Goal: Task Accomplishment & Management: Use online tool/utility

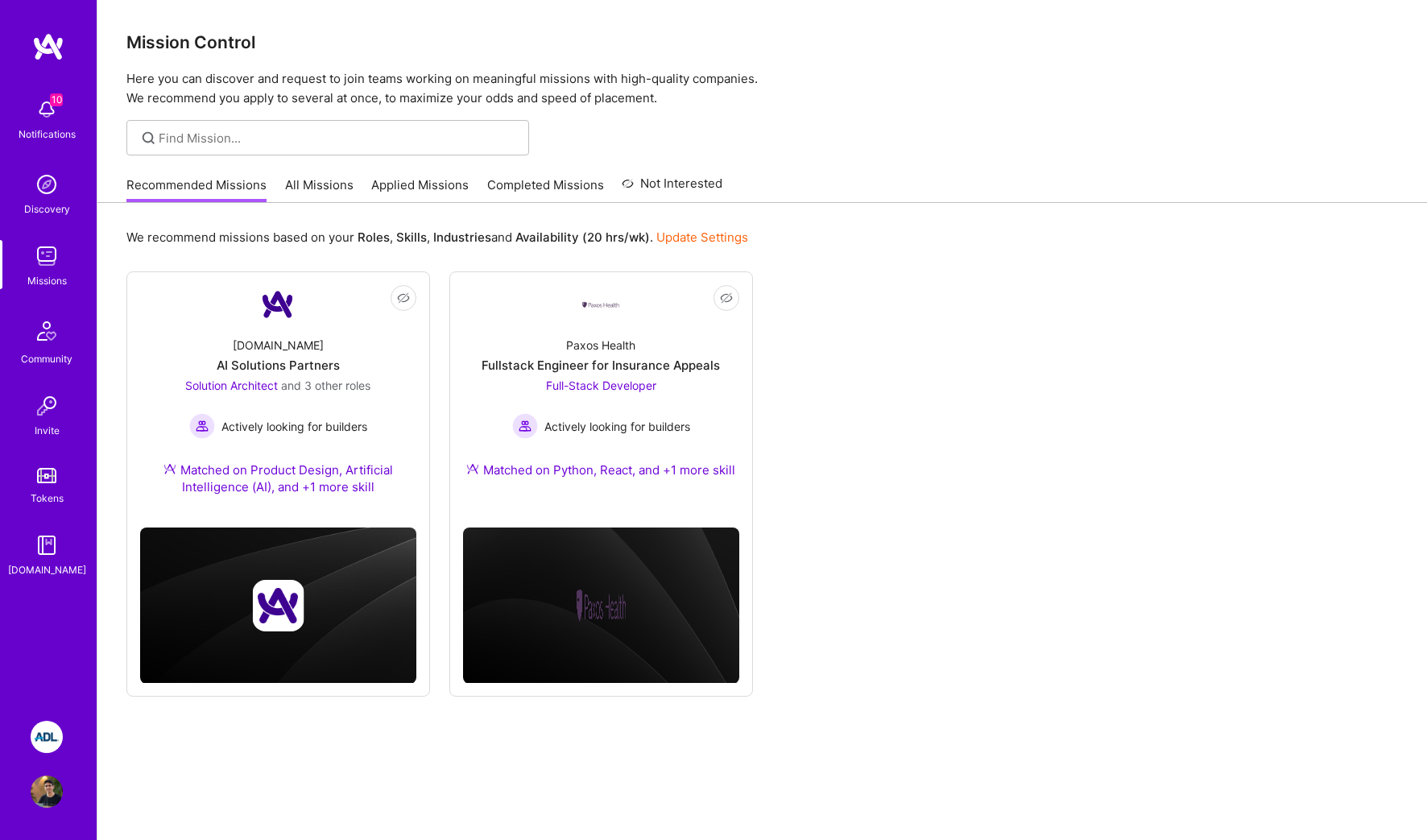
click at [55, 731] on img at bounding box center [47, 737] width 32 height 32
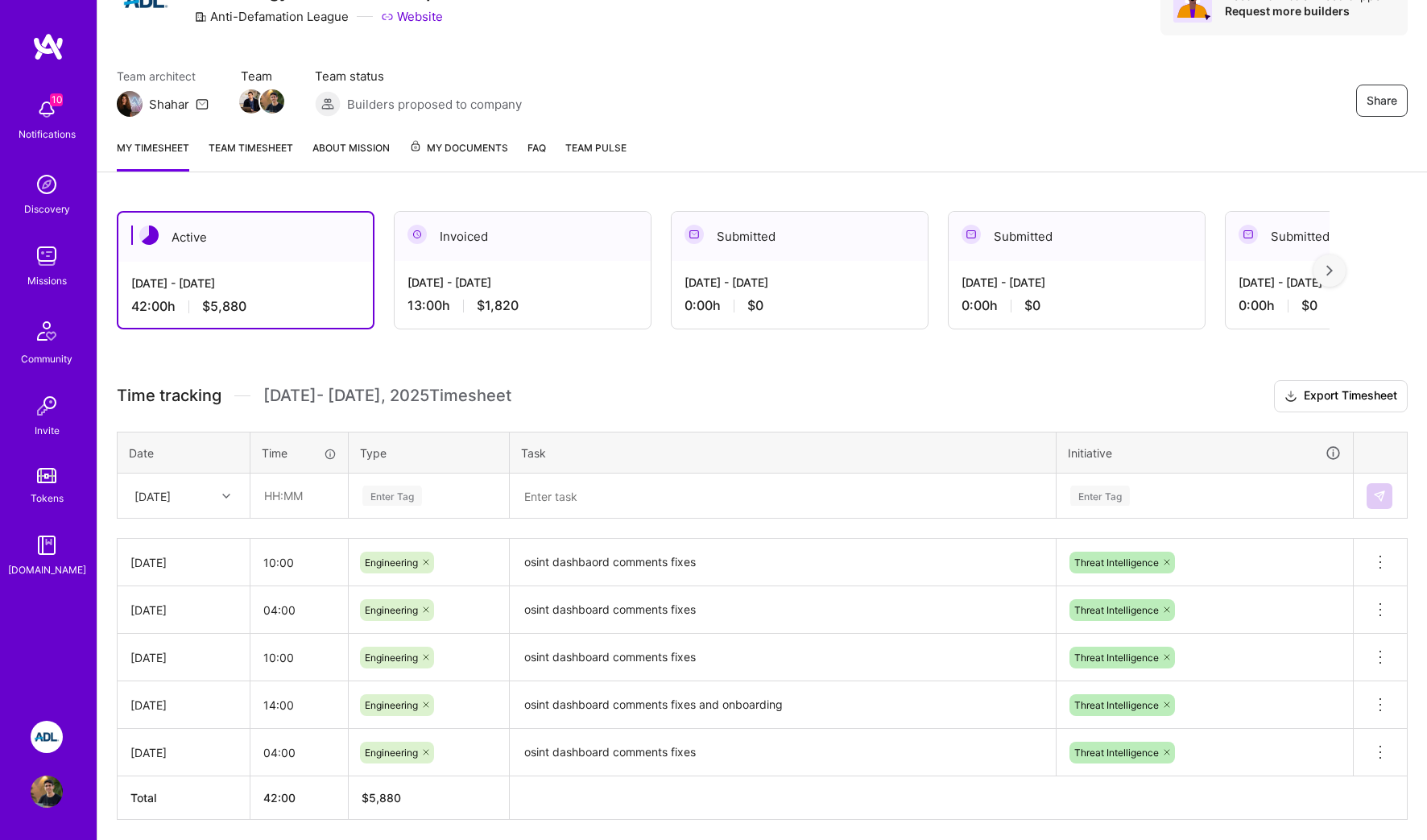
scroll to position [132, 0]
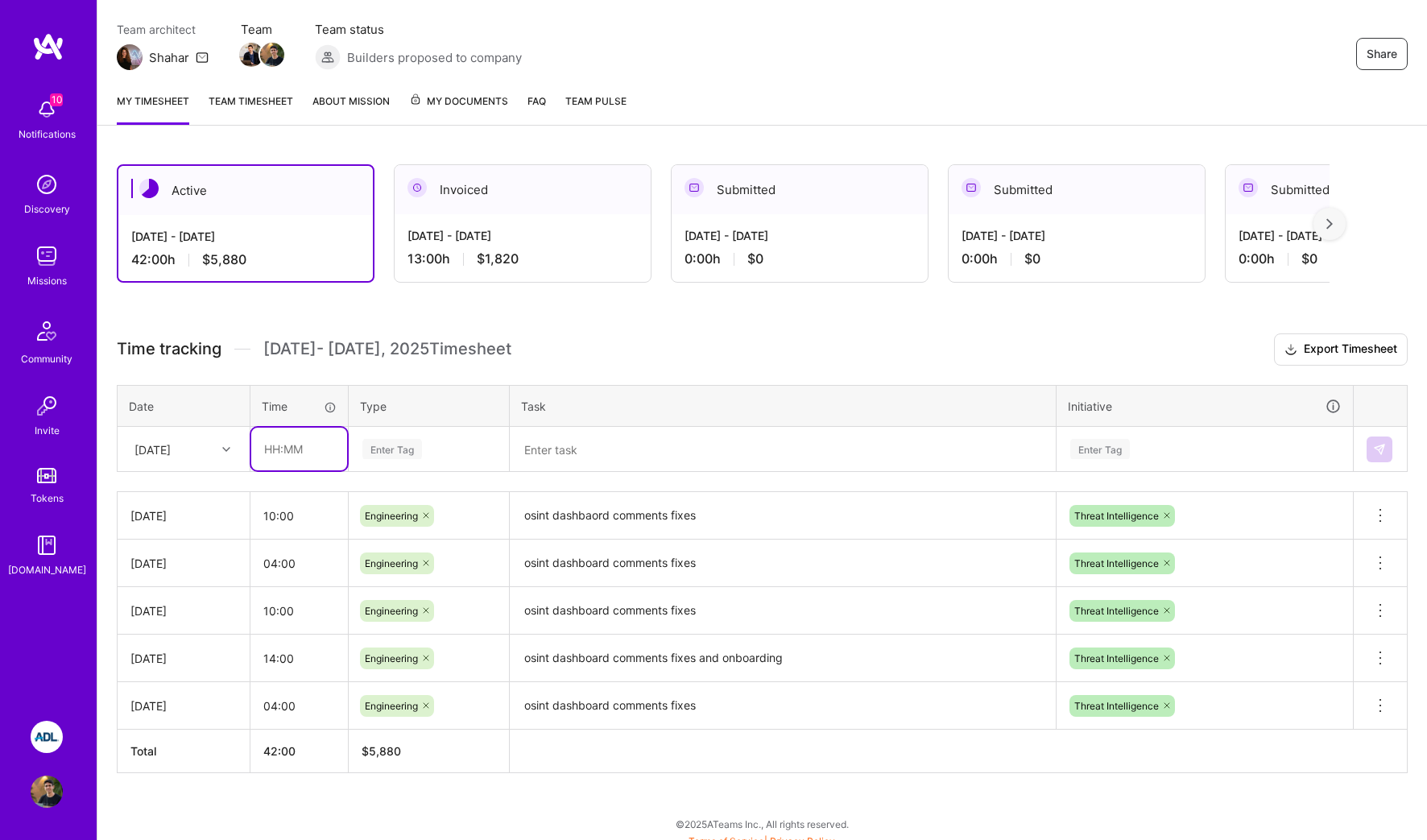
click at [291, 452] on input "text" at bounding box center [299, 448] width 96 height 43
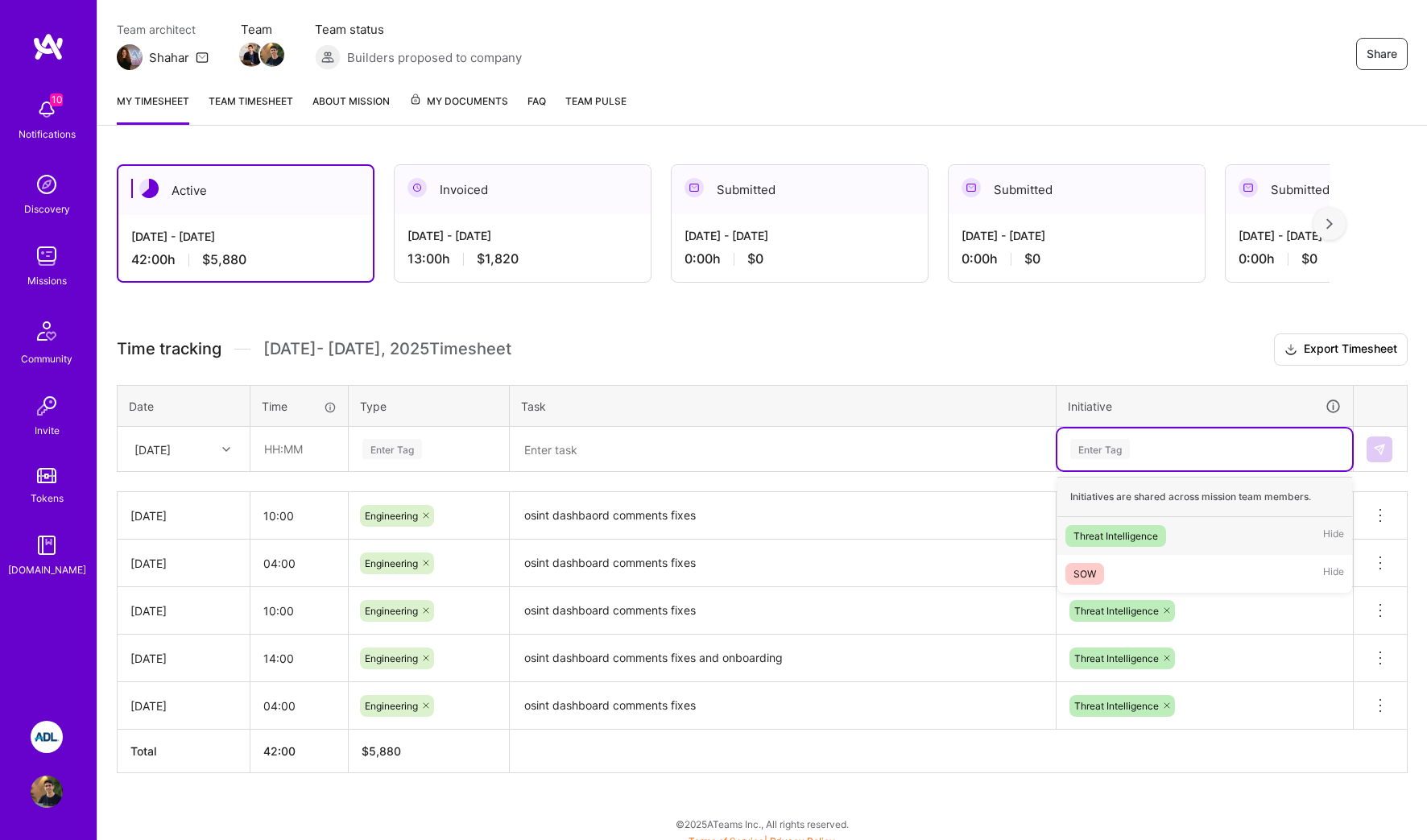
click at [1147, 430] on div "Enter Tag" at bounding box center [1205, 449] width 295 height 42
click at [1133, 566] on div "SOW Hide" at bounding box center [1205, 573] width 295 height 38
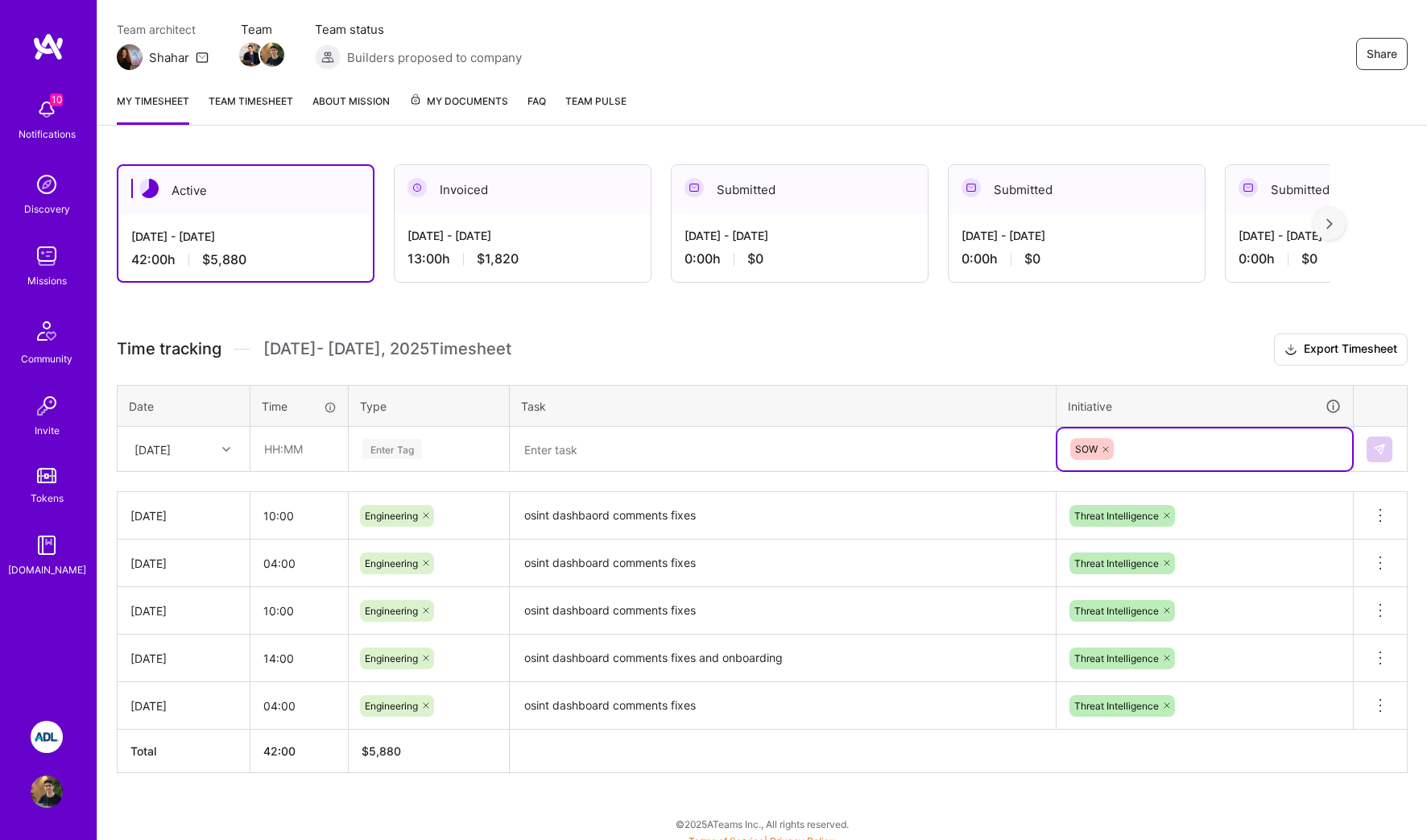
click at [530, 452] on textarea at bounding box center [782, 449] width 543 height 42
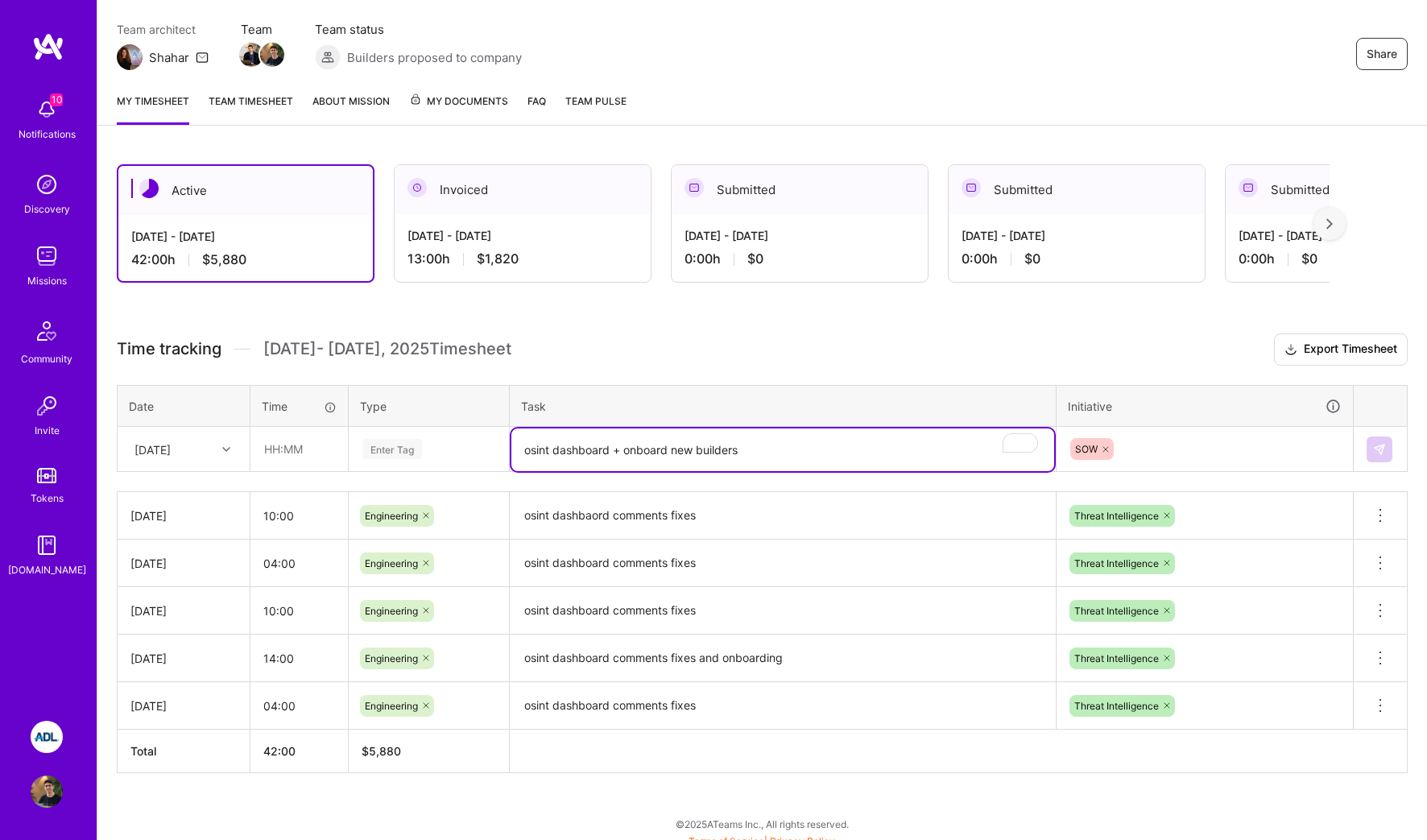
type textarea "osint dashboard + onboard new builders"
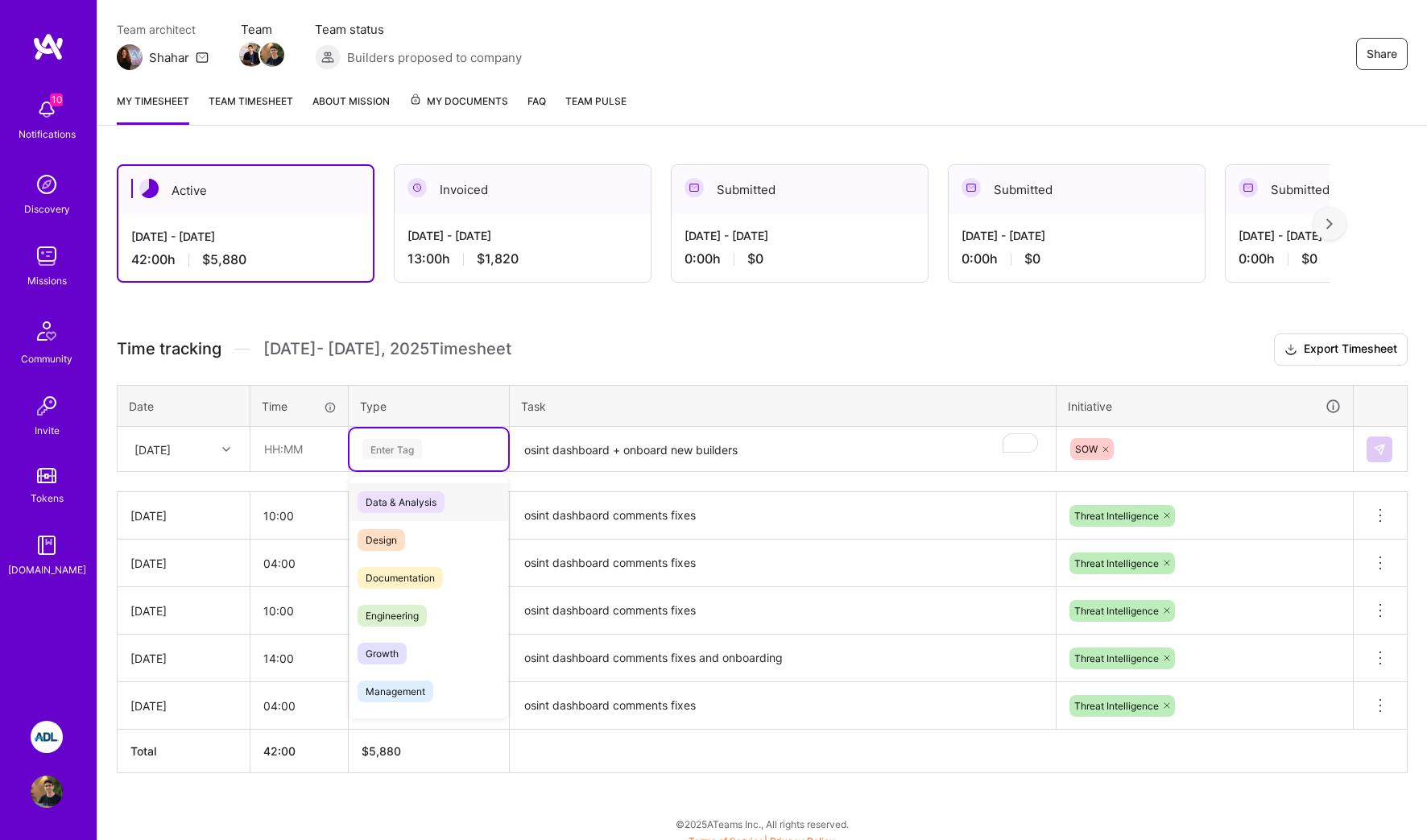
click at [418, 434] on div "Enter Tag" at bounding box center [429, 449] width 159 height 42
click at [397, 612] on span "Engineering" at bounding box center [392, 615] width 69 height 22
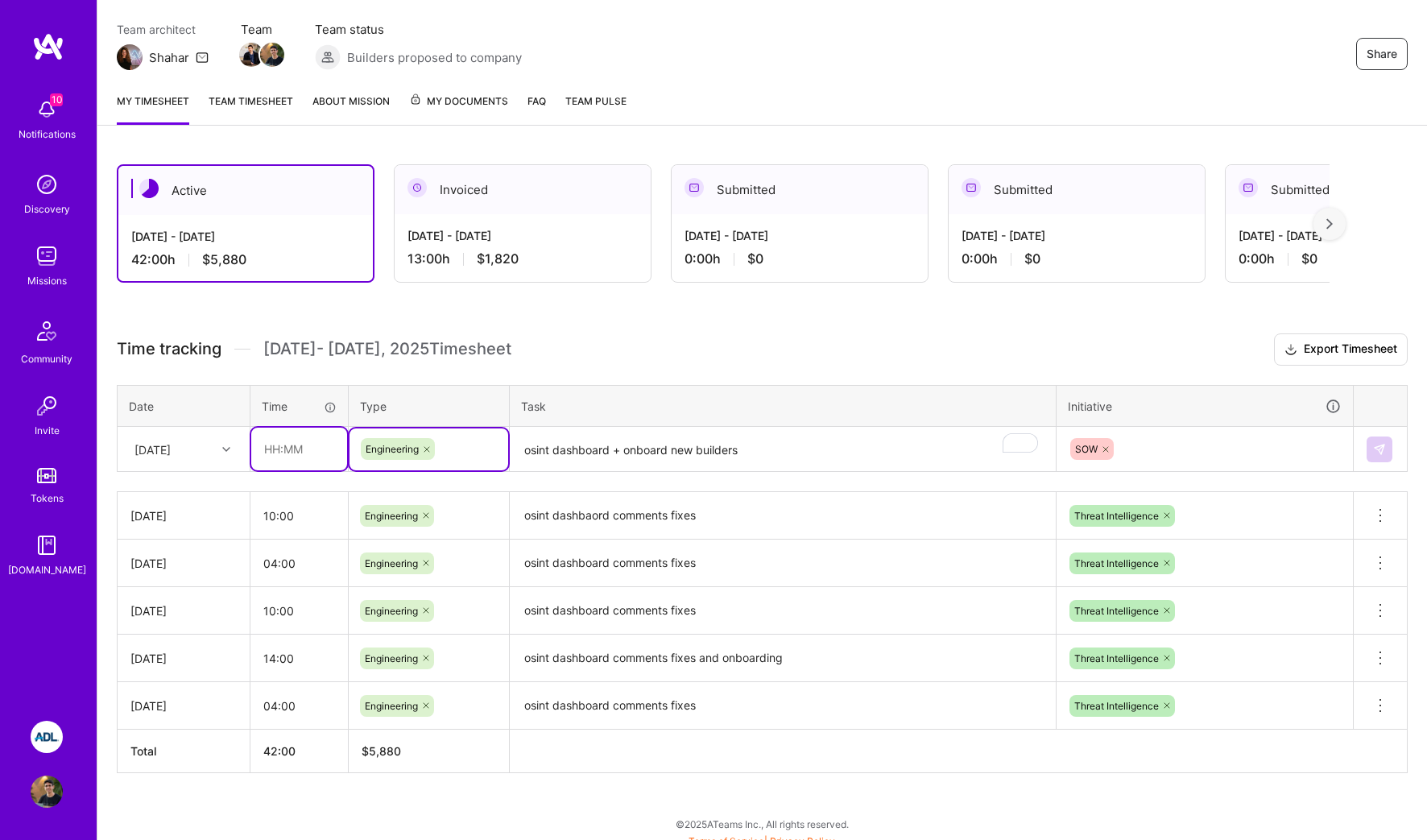
click at [282, 454] on input "text" at bounding box center [299, 448] width 96 height 43
type input "08:00"
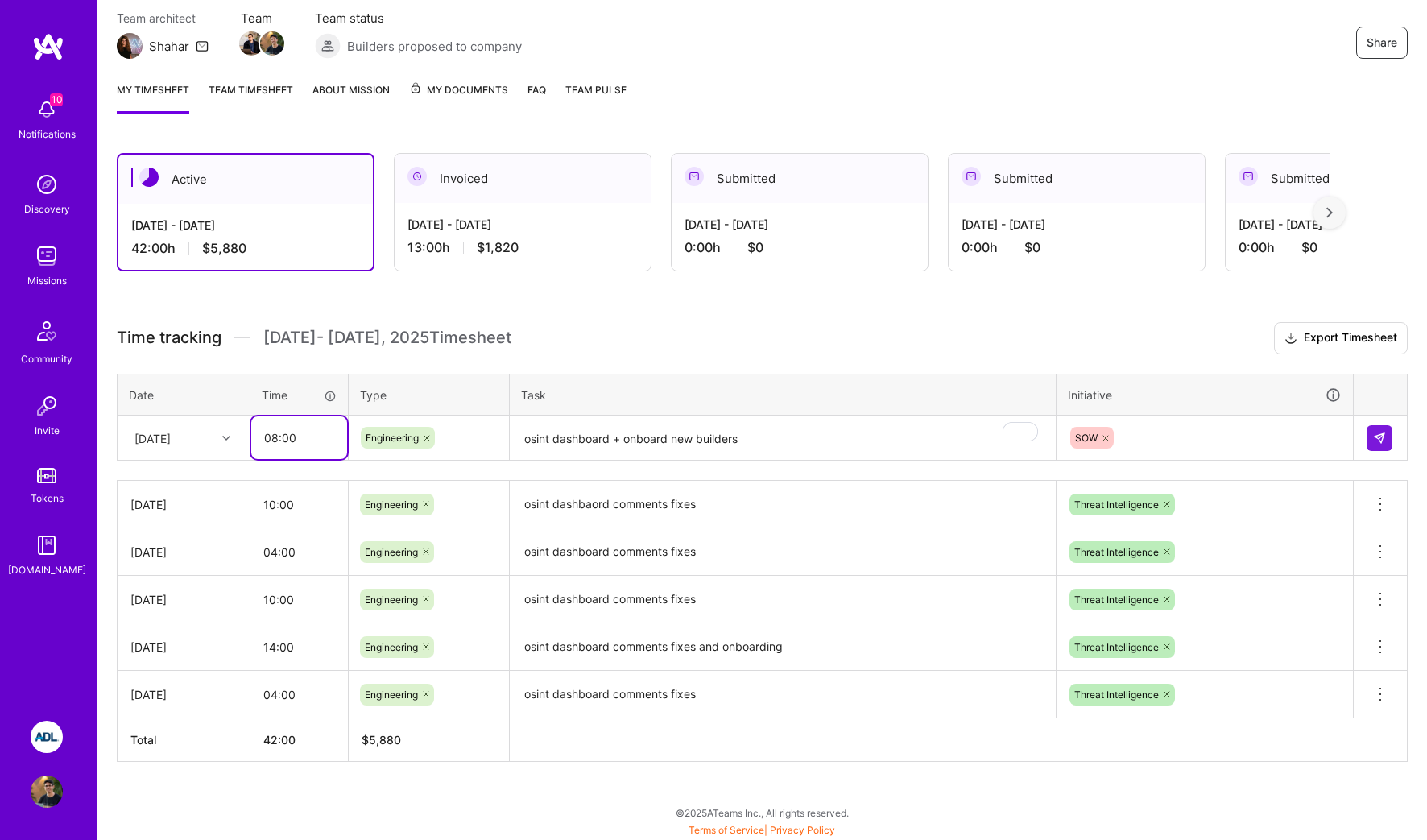
scroll to position [0, 0]
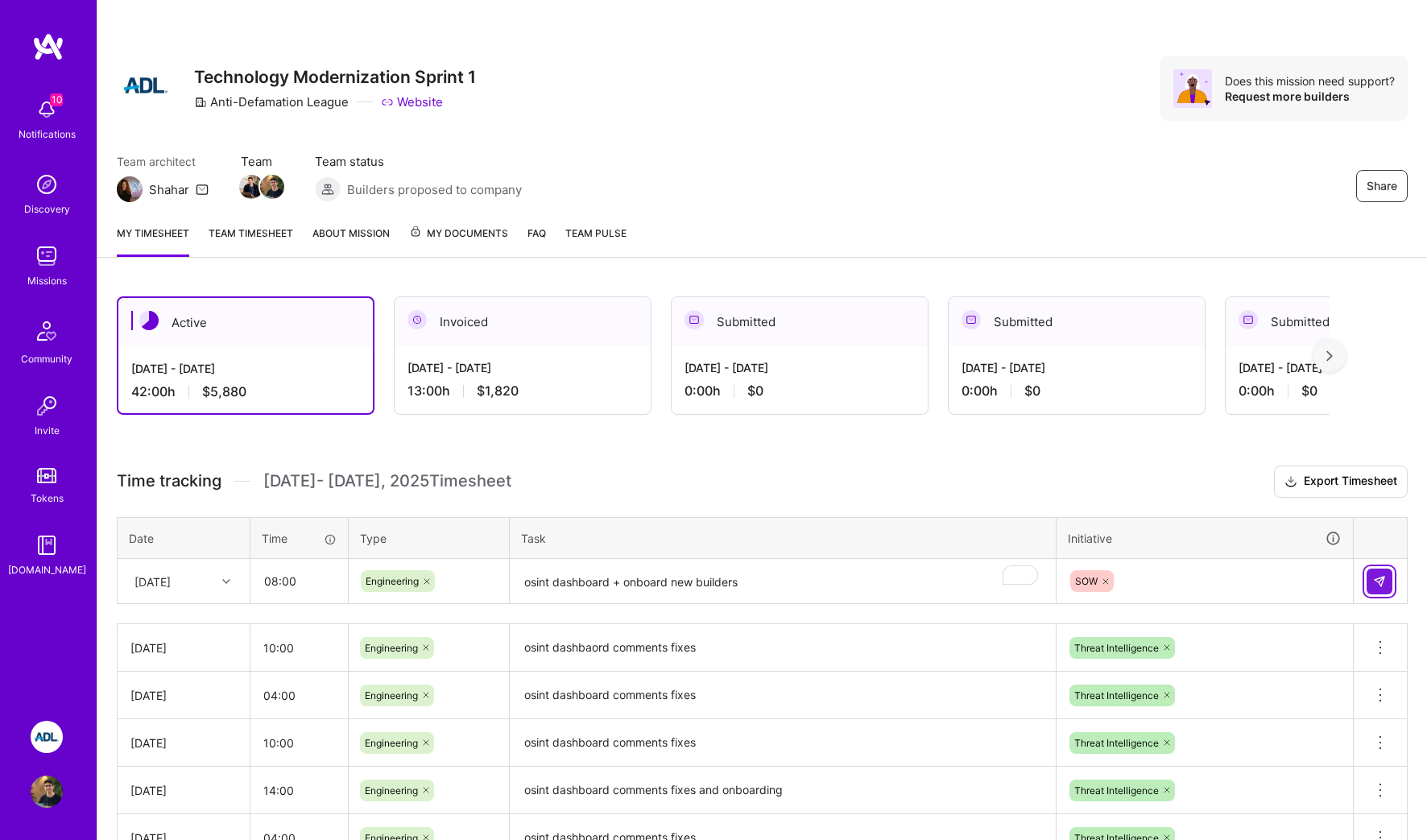
click at [1384, 582] on img at bounding box center [1379, 581] width 13 height 13
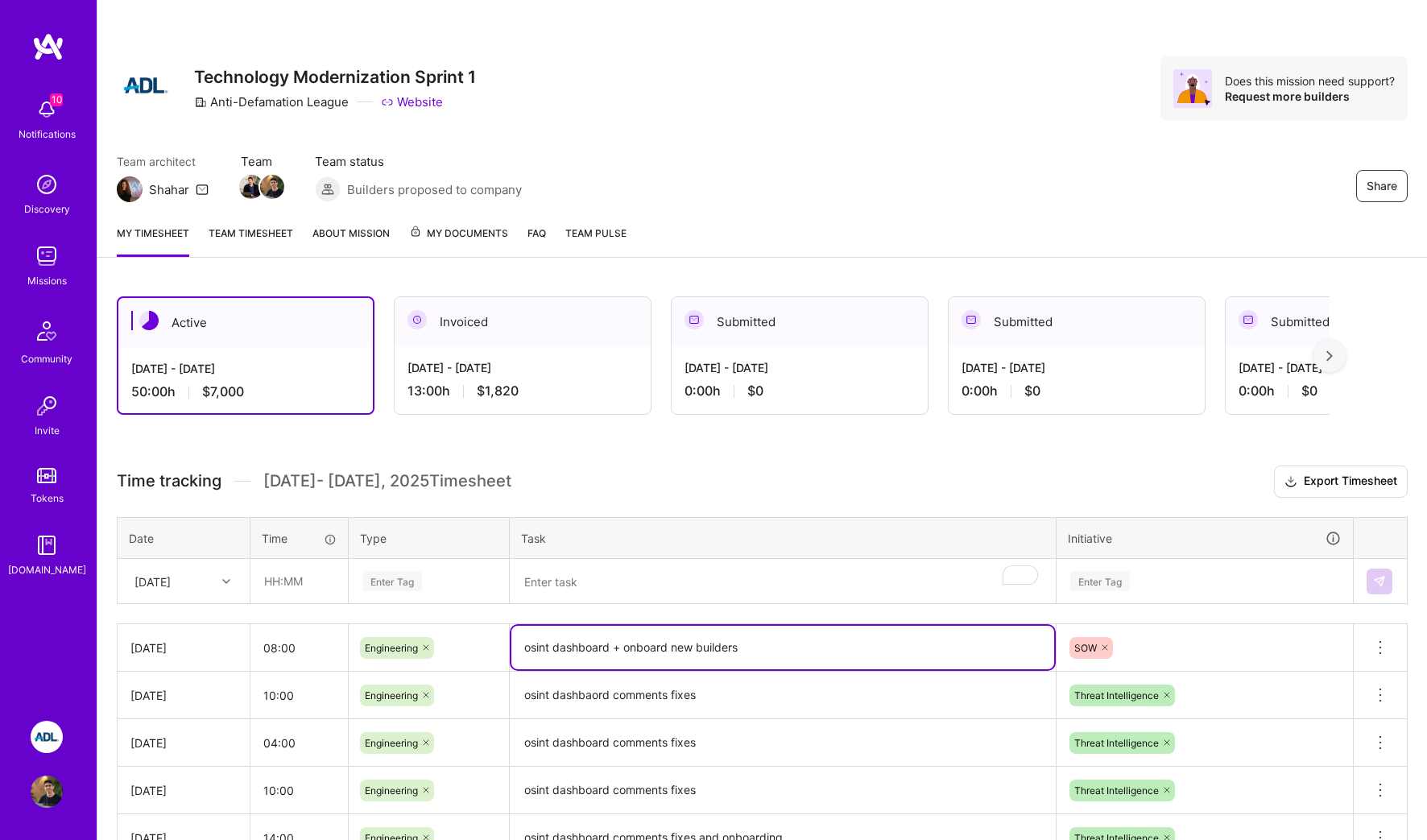
click at [860, 645] on textarea "osint dashboard + onboard new builders" at bounding box center [782, 647] width 543 height 44
type textarea "osint dashboard + onboard new builders for instagram pipeline"
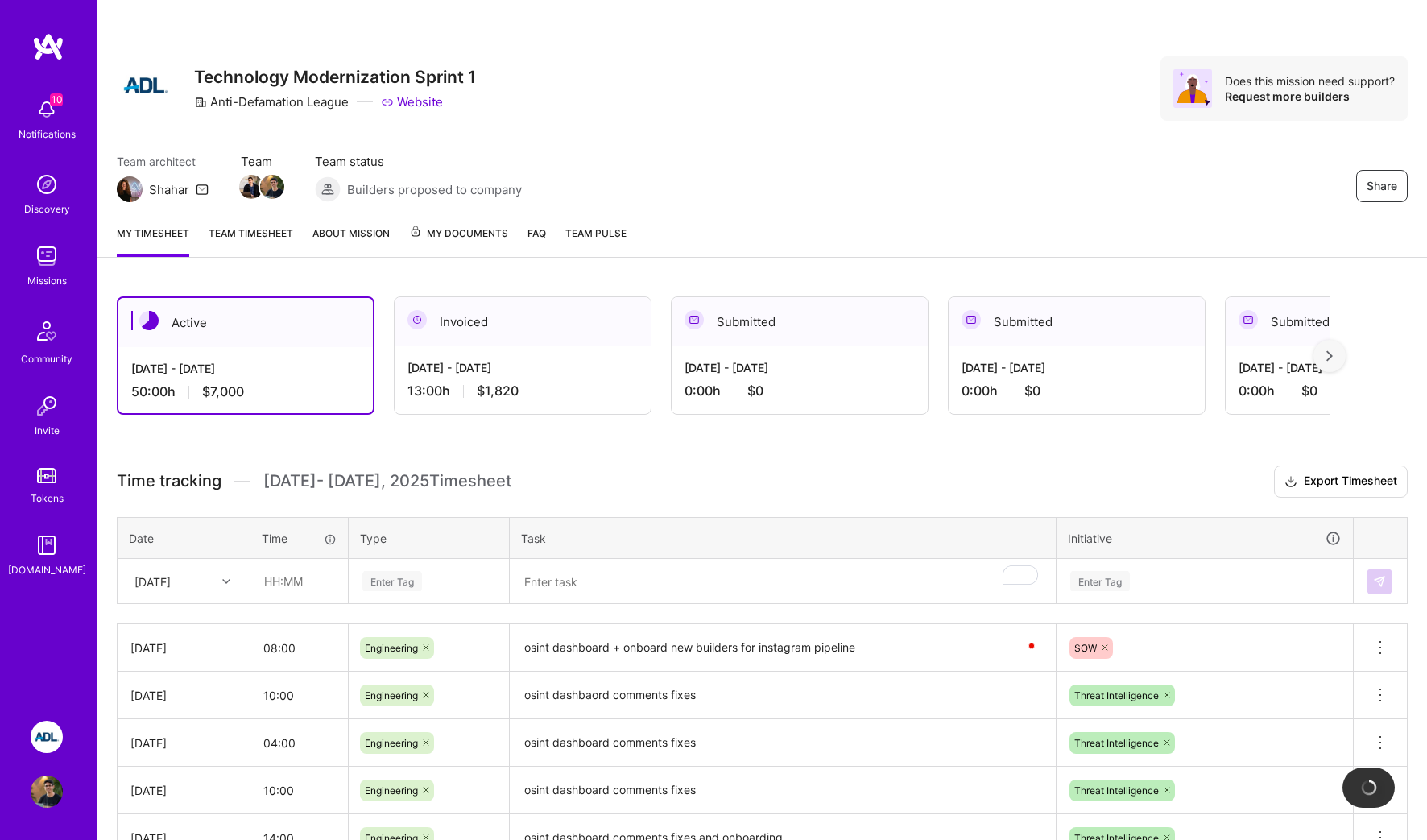
click at [886, 495] on h3 "Time tracking [DATE] - [DATE] Timesheet Export Timesheet" at bounding box center [762, 481] width 1291 height 32
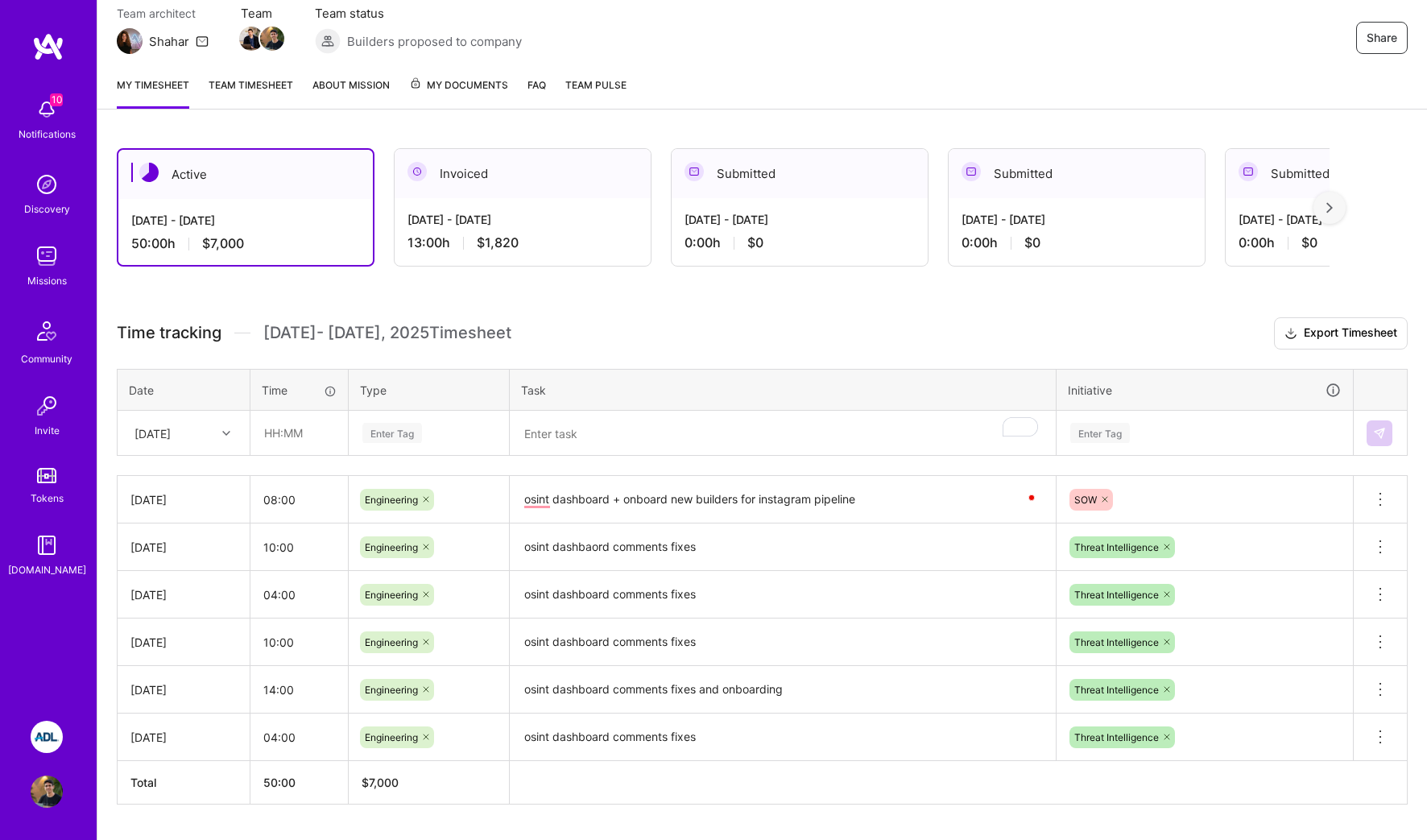
scroll to position [191, 0]
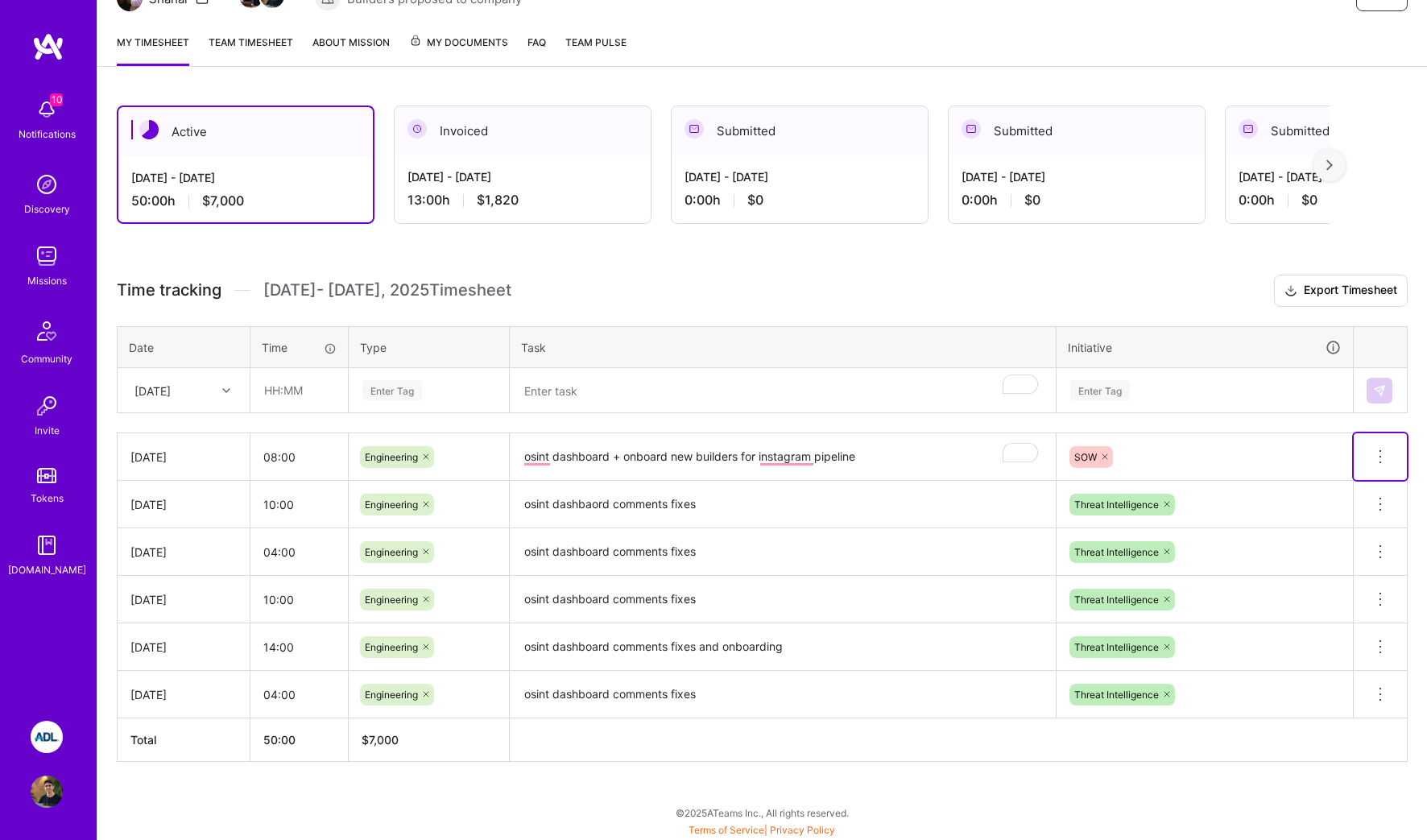
click at [1368, 447] on button at bounding box center [1380, 456] width 53 height 47
click at [1046, 239] on div "Active [DATE] - [DATE] 50:00 h $7,000 Invoiced [DATE] - [DATE] 13:00 h $1,820 S…" at bounding box center [762, 464] width 1329 height 755
click at [502, 270] on div "Active [DATE] - [DATE] 50:00 h $7,000 Invoiced [DATE] - [DATE] 13:00 h $1,820 S…" at bounding box center [762, 464] width 1329 height 755
